Goal: Navigation & Orientation: Go to known website

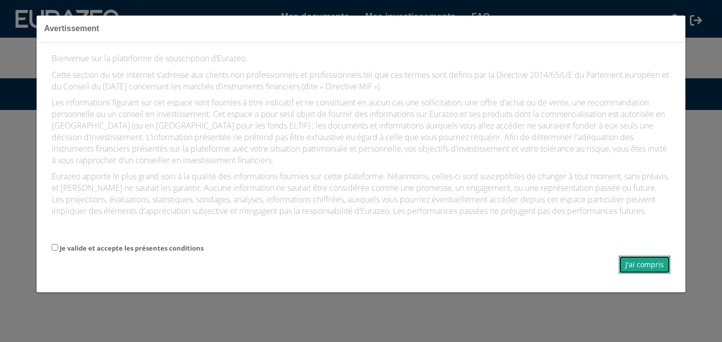
click at [645, 267] on button "J'ai compris" at bounding box center [645, 264] width 52 height 18
click at [658, 263] on button "J'ai compris" at bounding box center [645, 264] width 52 height 18
click at [656, 265] on button "J'ai compris" at bounding box center [645, 264] width 52 height 18
click at [71, 251] on label "Je valide et accepte les présentes conditions" at bounding box center [132, 248] width 144 height 10
click at [58, 250] on input "Je valide et accepte les présentes conditions" at bounding box center [55, 247] width 7 height 7
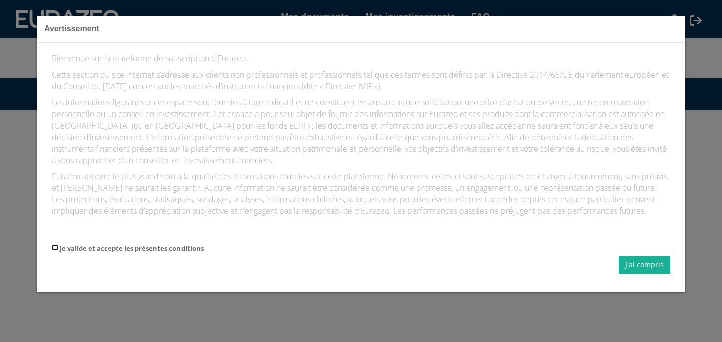
checkbox input "true"
click at [635, 267] on button "J'ai compris" at bounding box center [645, 264] width 52 height 18
